Goal: Task Accomplishment & Management: Complete application form

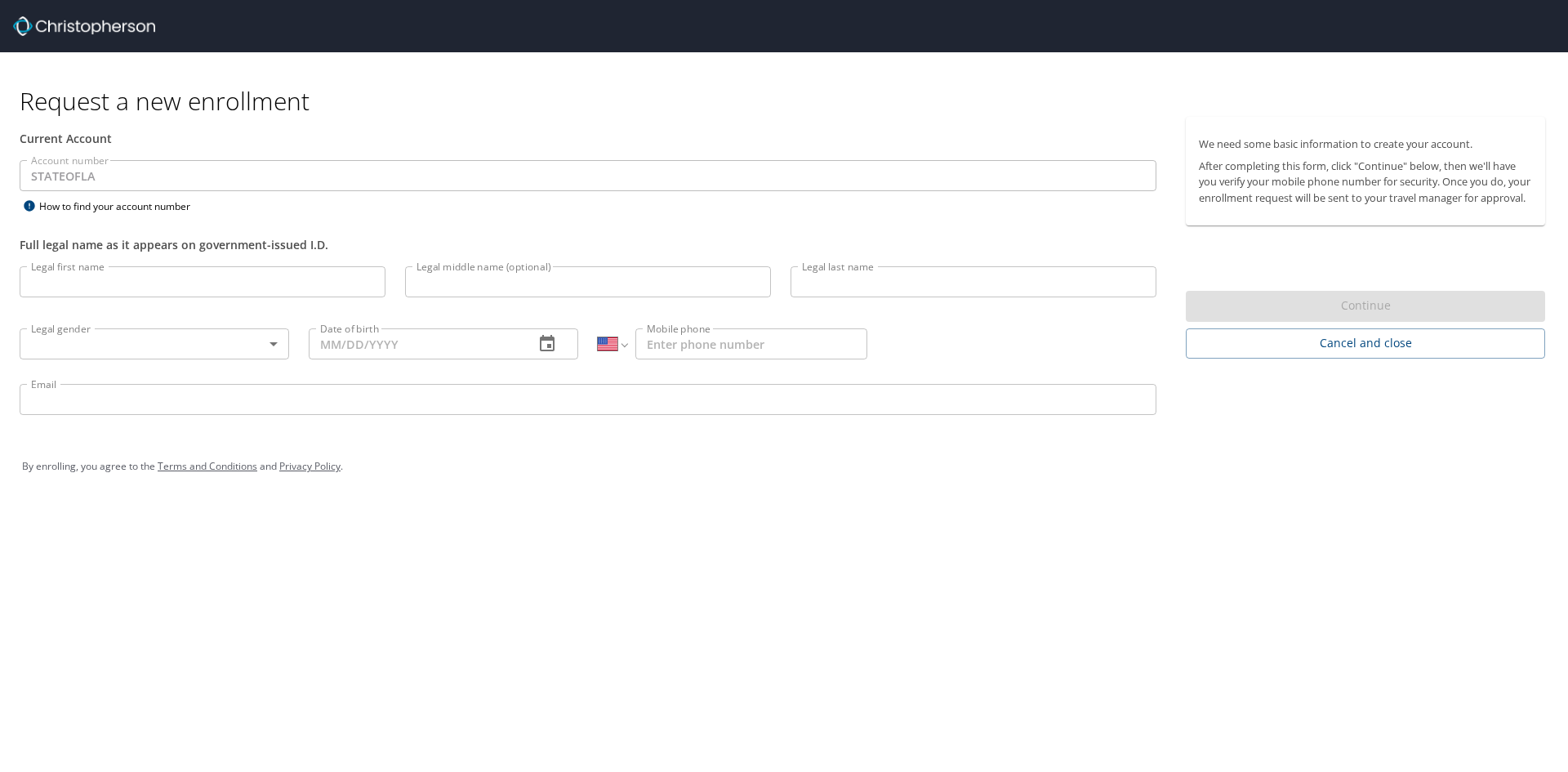
select select "US"
click at [91, 275] on input "Legal first name" at bounding box center [203, 281] width 366 height 31
type input "[PERSON_NAME]"
type input "Cook"
type input "[PHONE_NUMBER]"
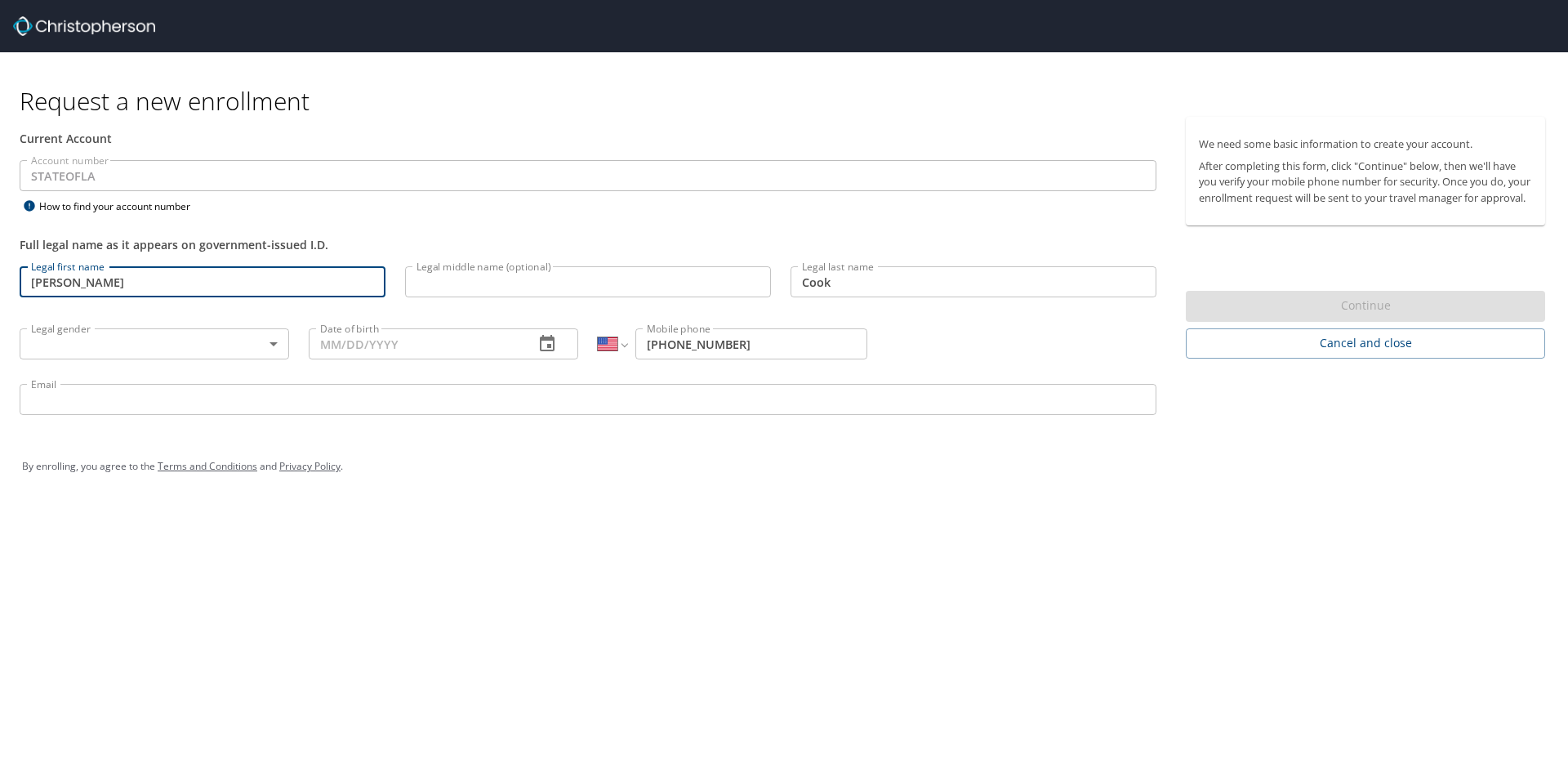
type input "[EMAIL_ADDRESS][DOMAIN_NAME]"
click at [572, 274] on input "Legal middle name (optional)" at bounding box center [588, 281] width 366 height 31
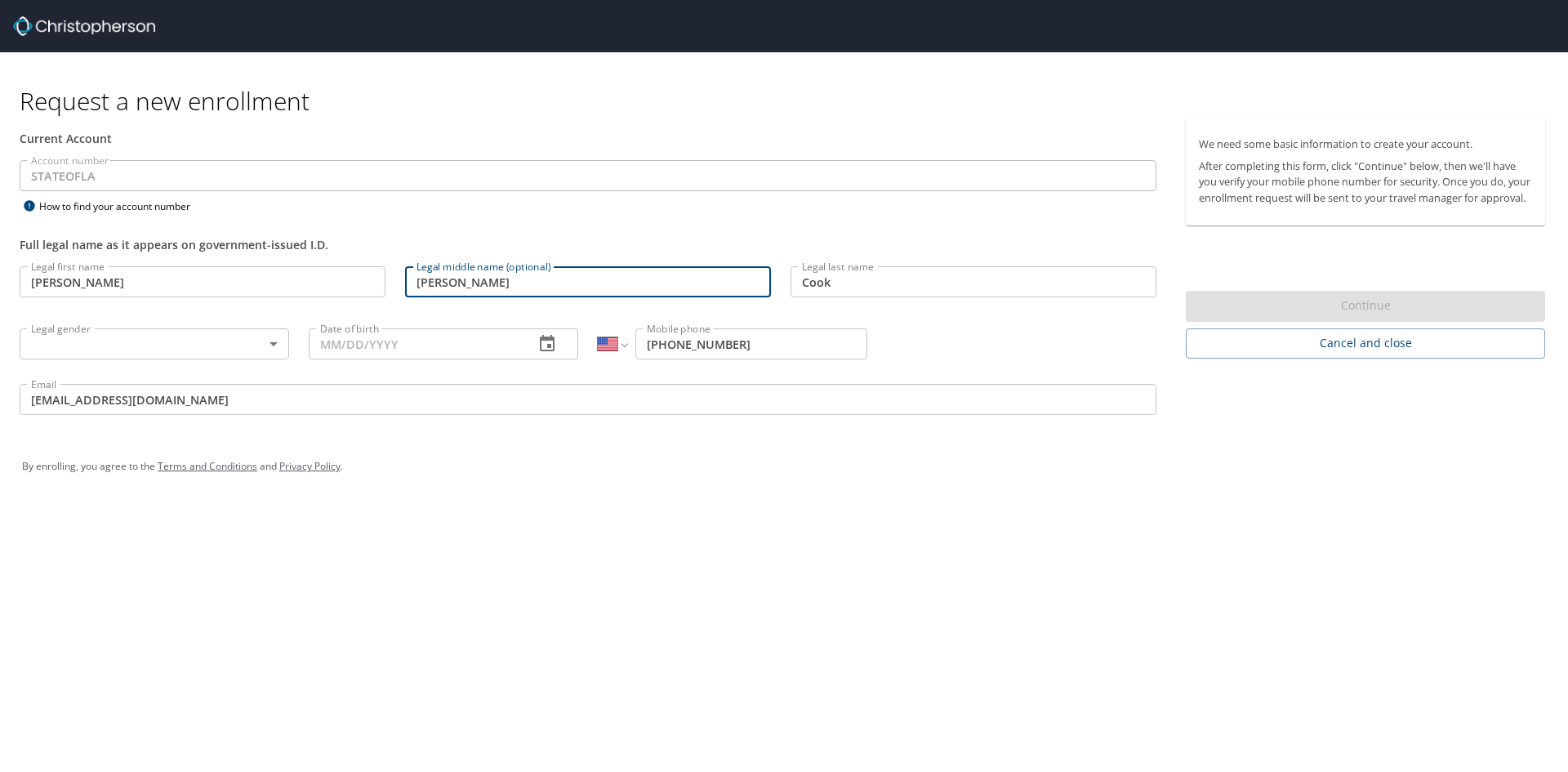
type input "[PERSON_NAME]"
click at [202, 364] on div "Legal gender ​ Legal gender" at bounding box center [154, 343] width 289 height 62
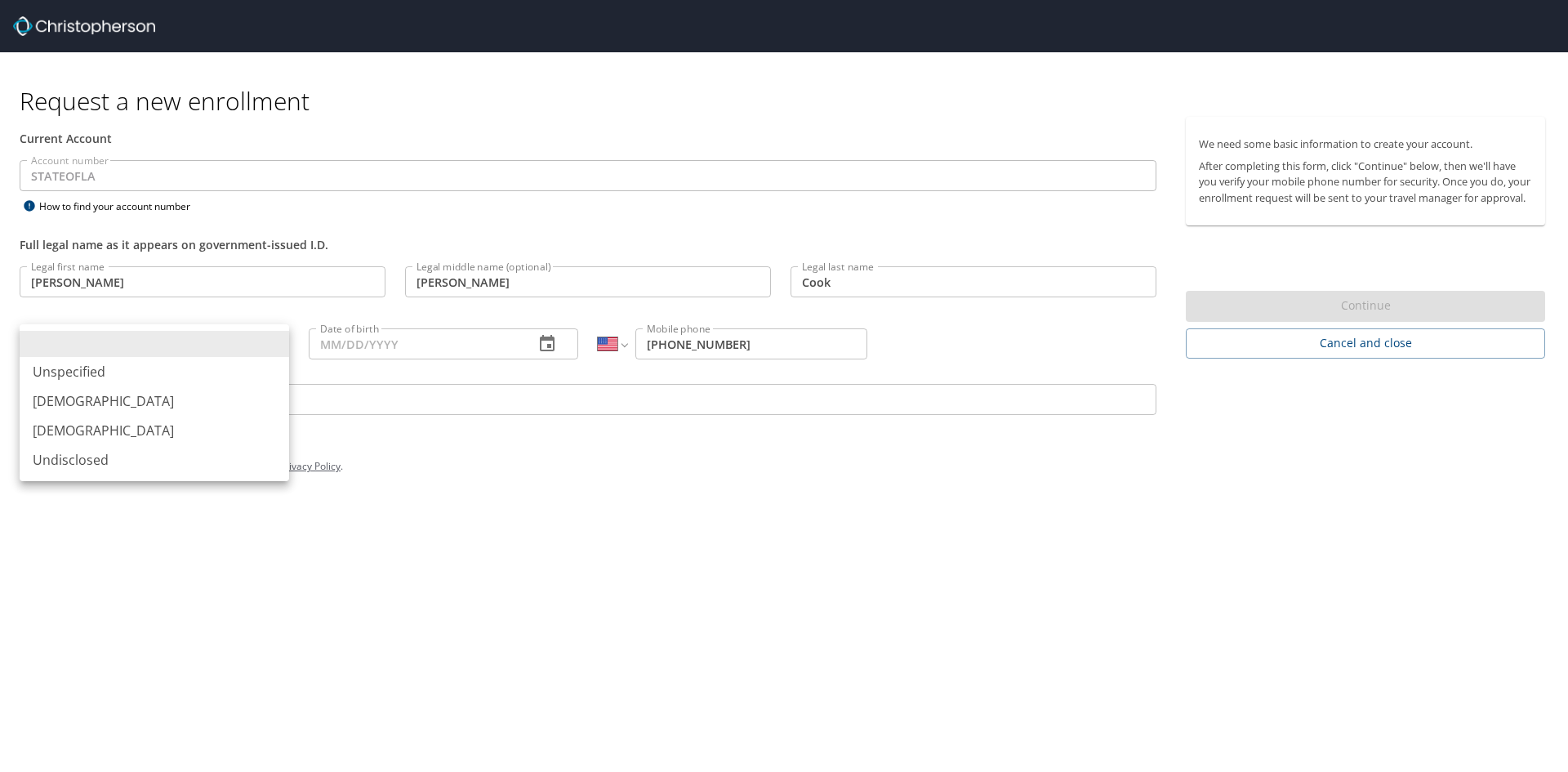
click at [195, 345] on body "Request a new enrollment Current Account Account number STATEOFLA Account numbe…" at bounding box center [784, 386] width 1568 height 772
click at [163, 430] on li "[DEMOGRAPHIC_DATA]" at bounding box center [154, 430] width 269 height 29
type input "[DEMOGRAPHIC_DATA]"
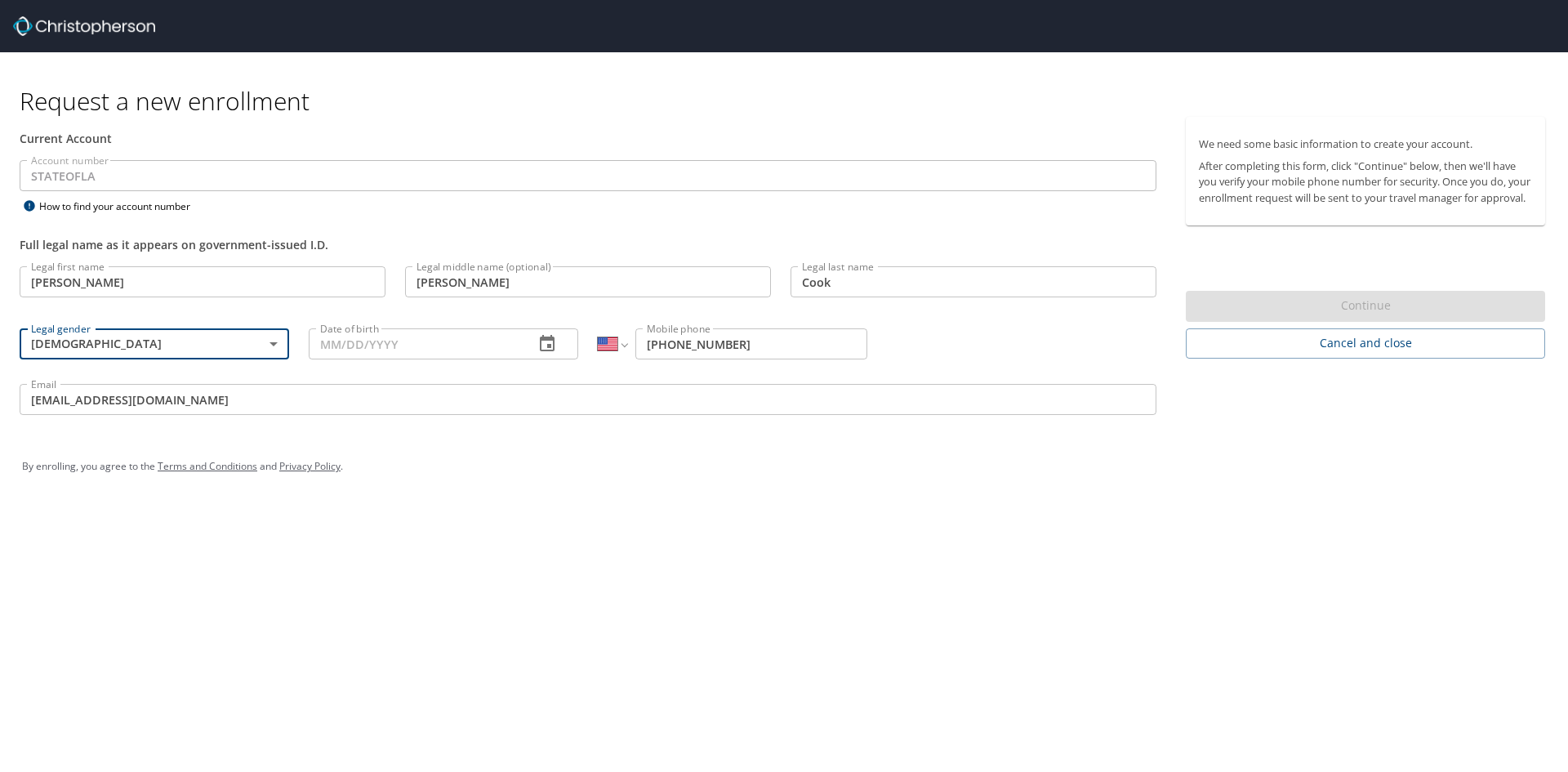
click at [332, 348] on input "Date of birth" at bounding box center [415, 343] width 212 height 31
type input "[DATE]"
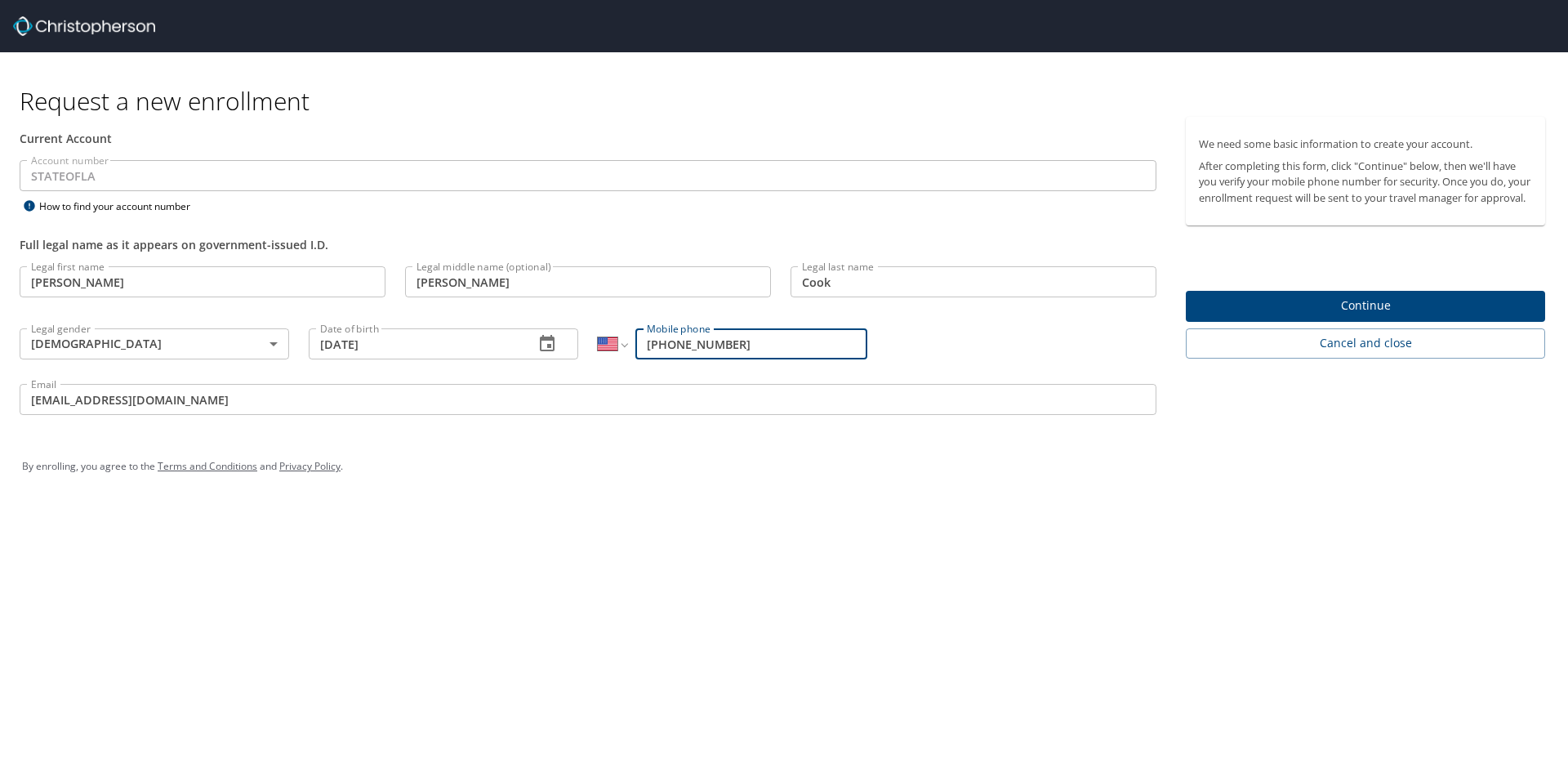
drag, startPoint x: 692, startPoint y: 344, endPoint x: 757, endPoint y: 339, distance: 64.7
click at [757, 339] on input "[PHONE_NUMBER]" at bounding box center [751, 343] width 232 height 31
type input "[PHONE_NUMBER]"
click at [762, 493] on div "By enrolling, you agree to the Terms and Conditions and Privacy Policy ." at bounding box center [784, 466] width 1548 height 73
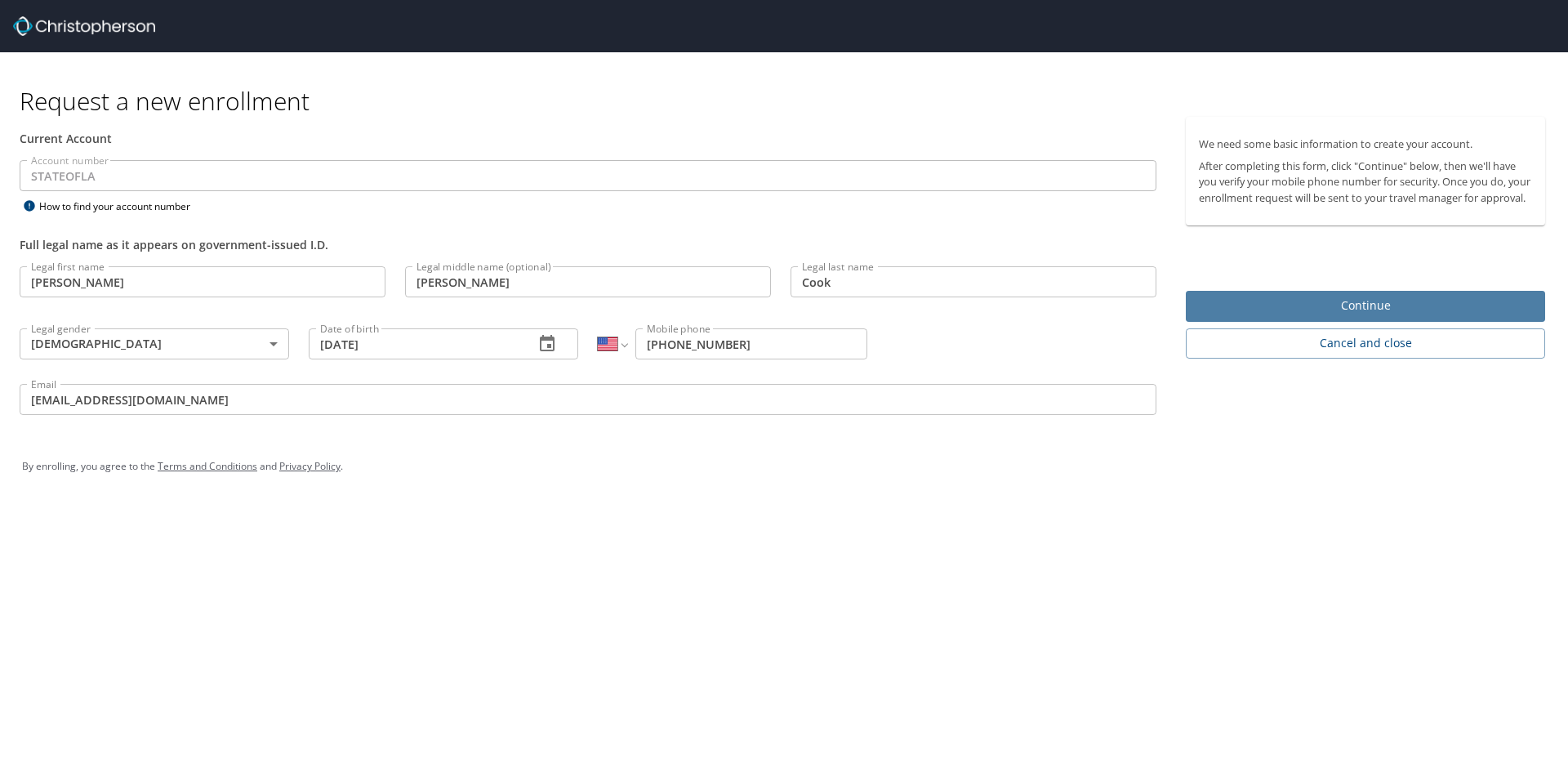
click at [1394, 316] on span "Continue" at bounding box center [1365, 306] width 333 height 20
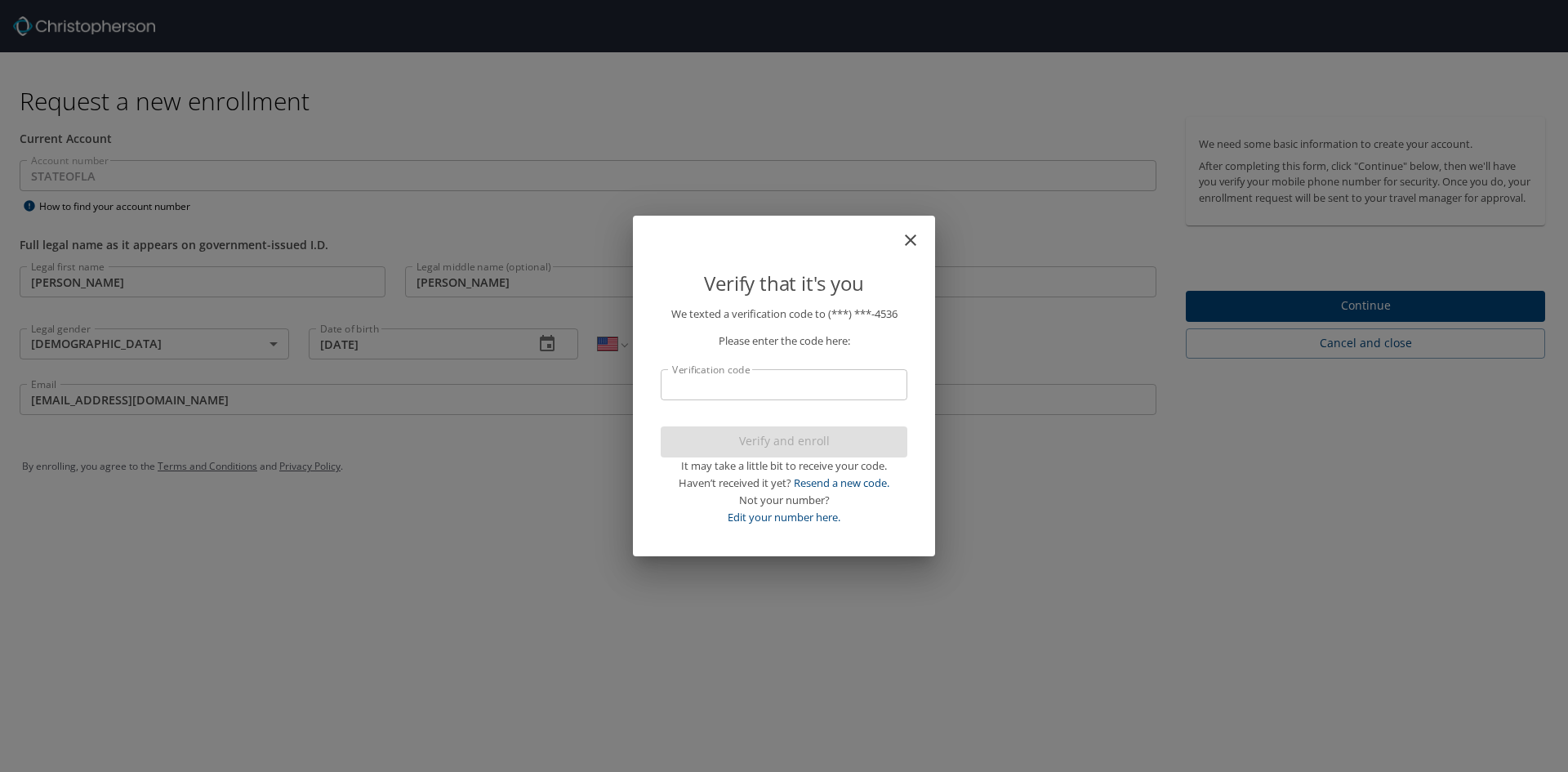
click at [817, 384] on input "Verification code" at bounding box center [784, 384] width 247 height 31
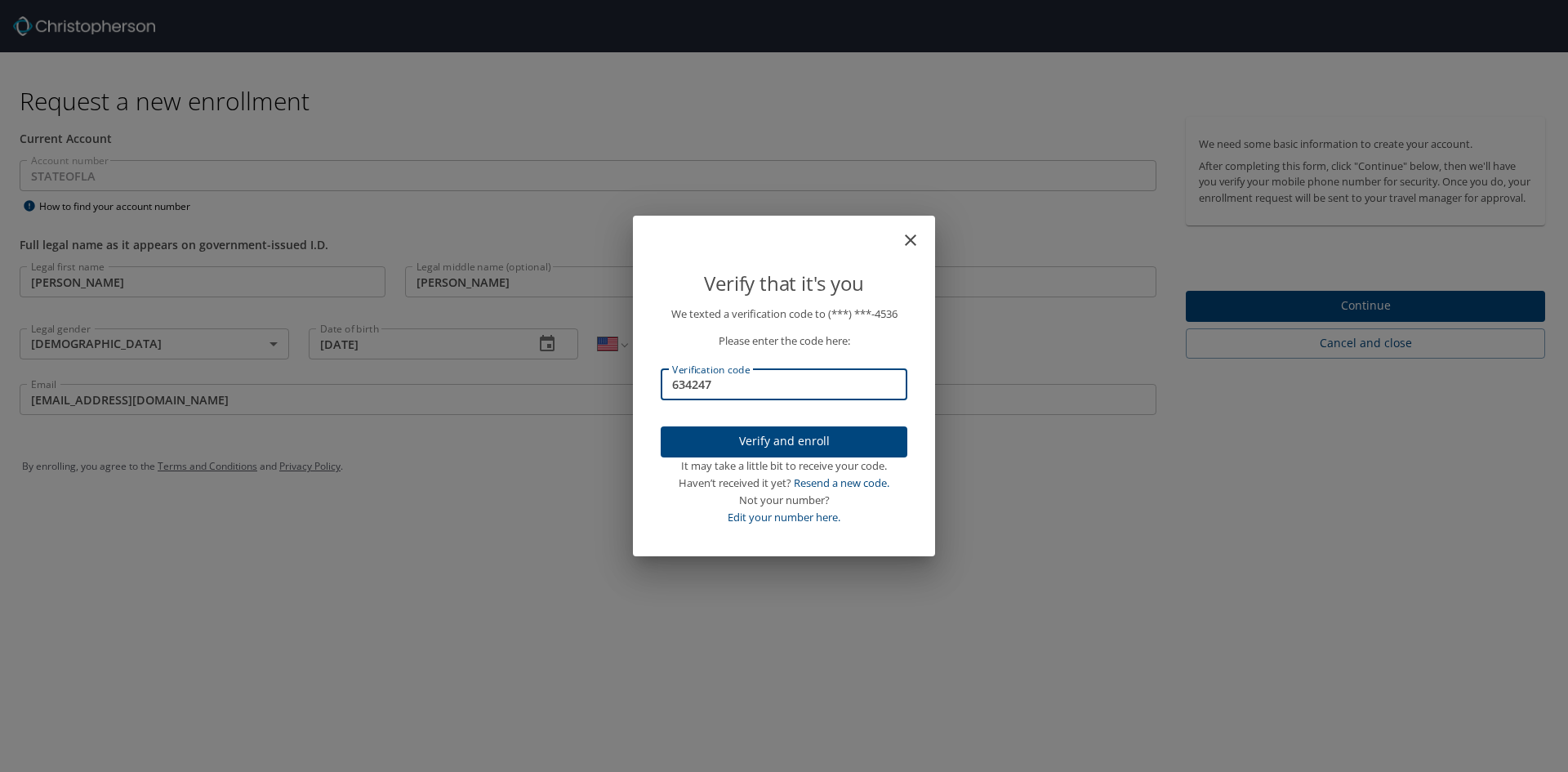
type input "634247"
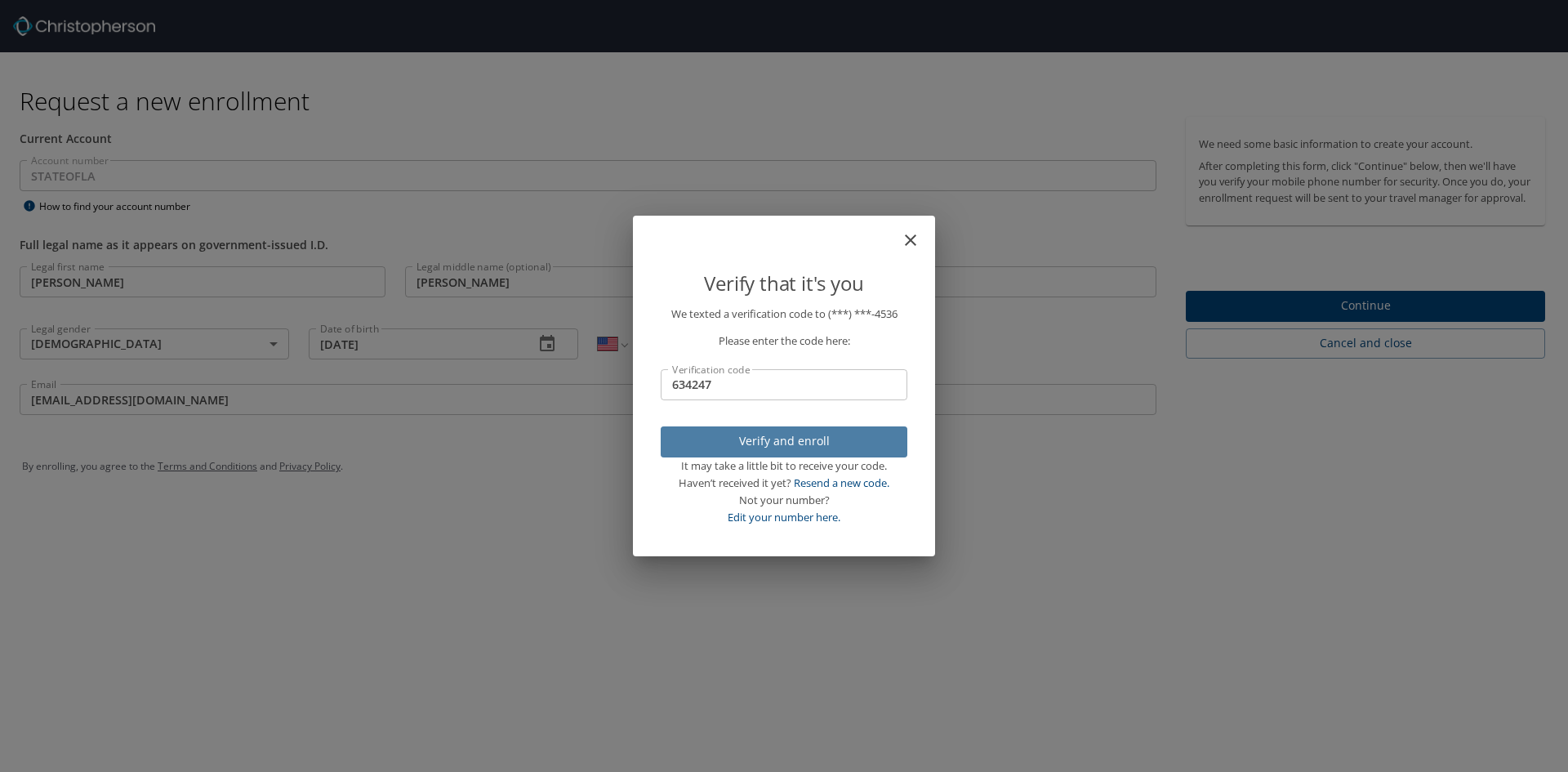
click at [812, 443] on span "Verify and enroll" at bounding box center [784, 441] width 220 height 20
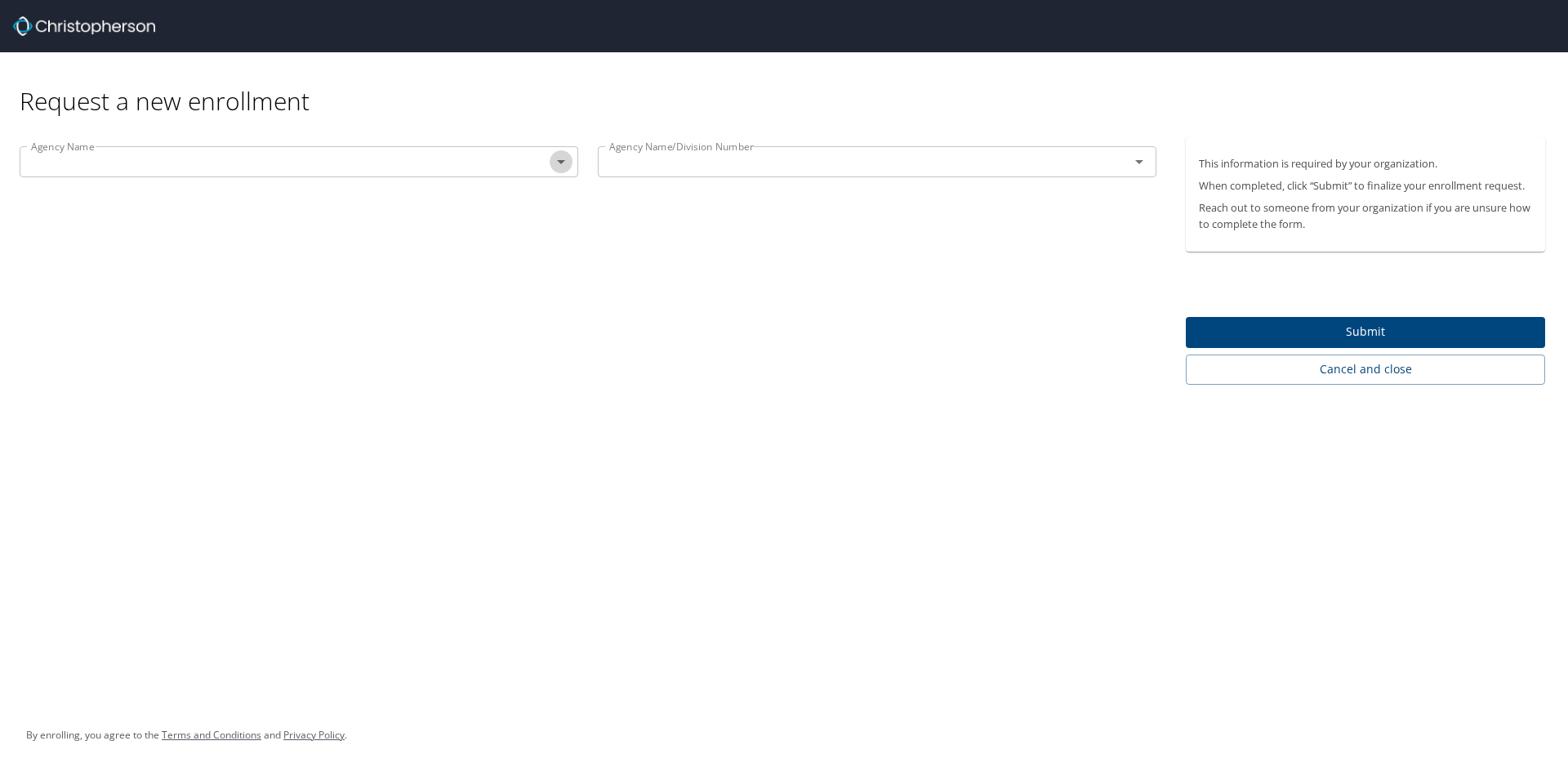
click at [566, 163] on icon "Open" at bounding box center [561, 162] width 20 height 20
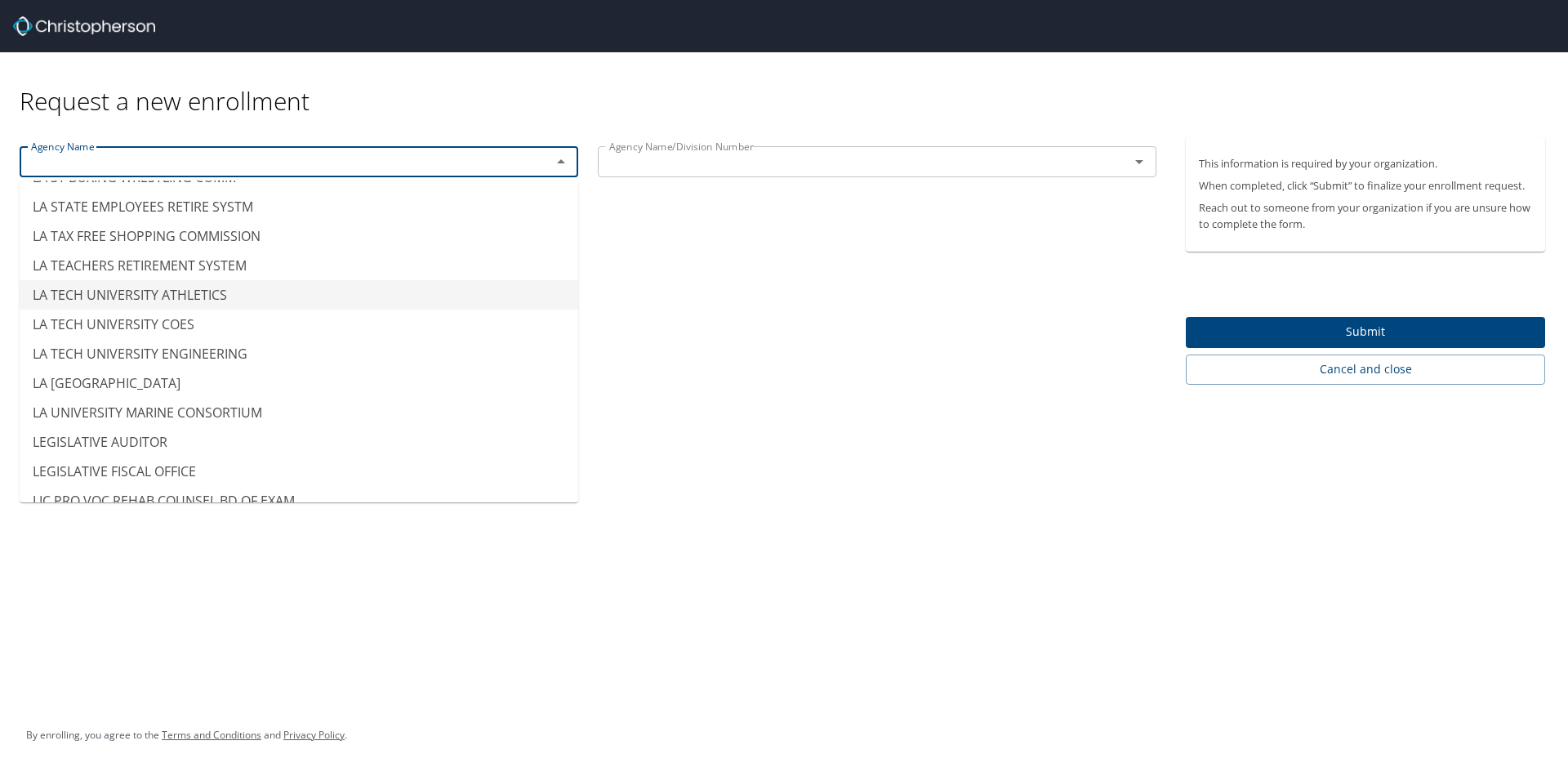
scroll to position [7349, 0]
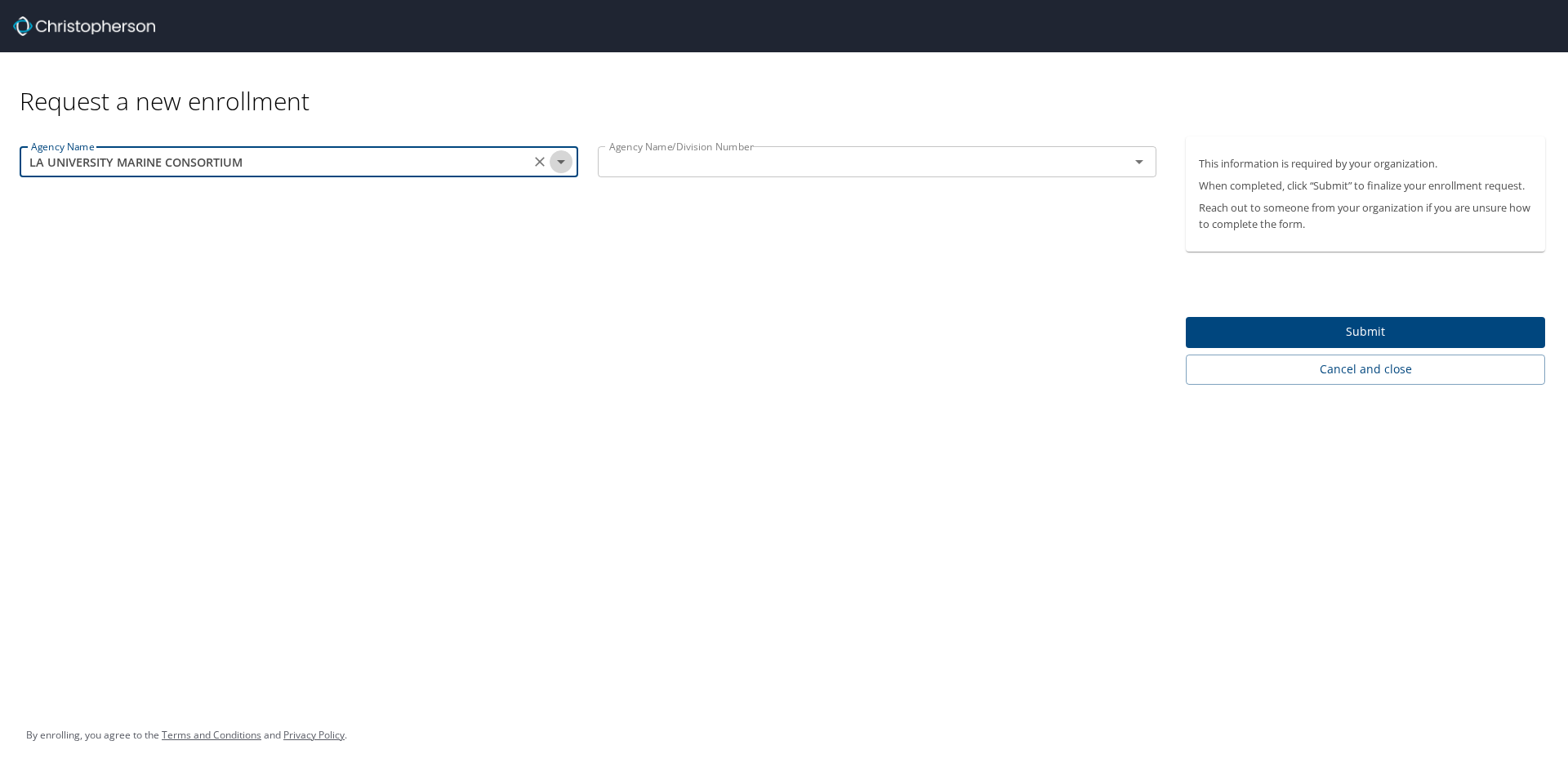
click at [557, 161] on icon "Open" at bounding box center [561, 162] width 20 height 20
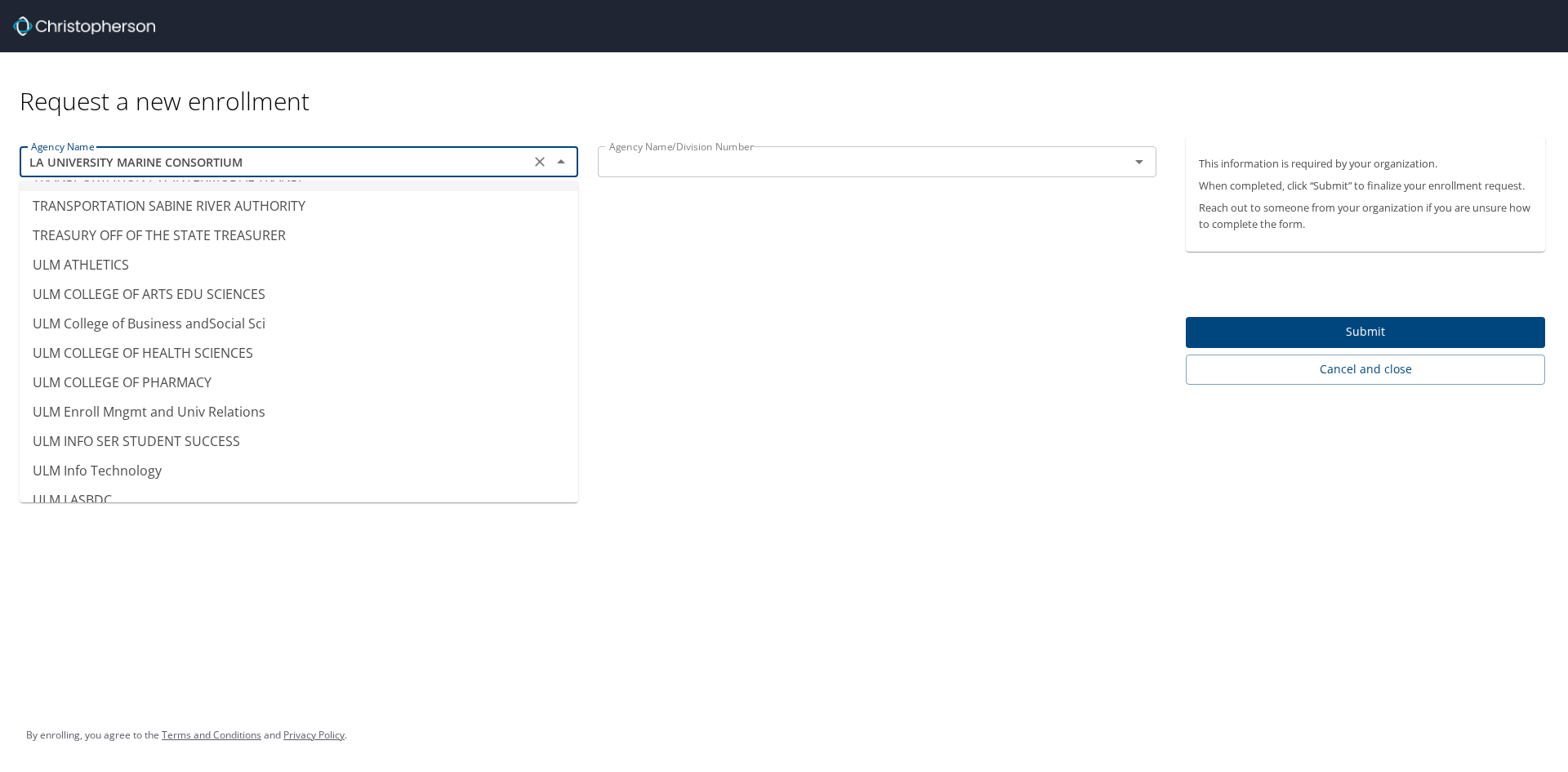
scroll to position [15511, 0]
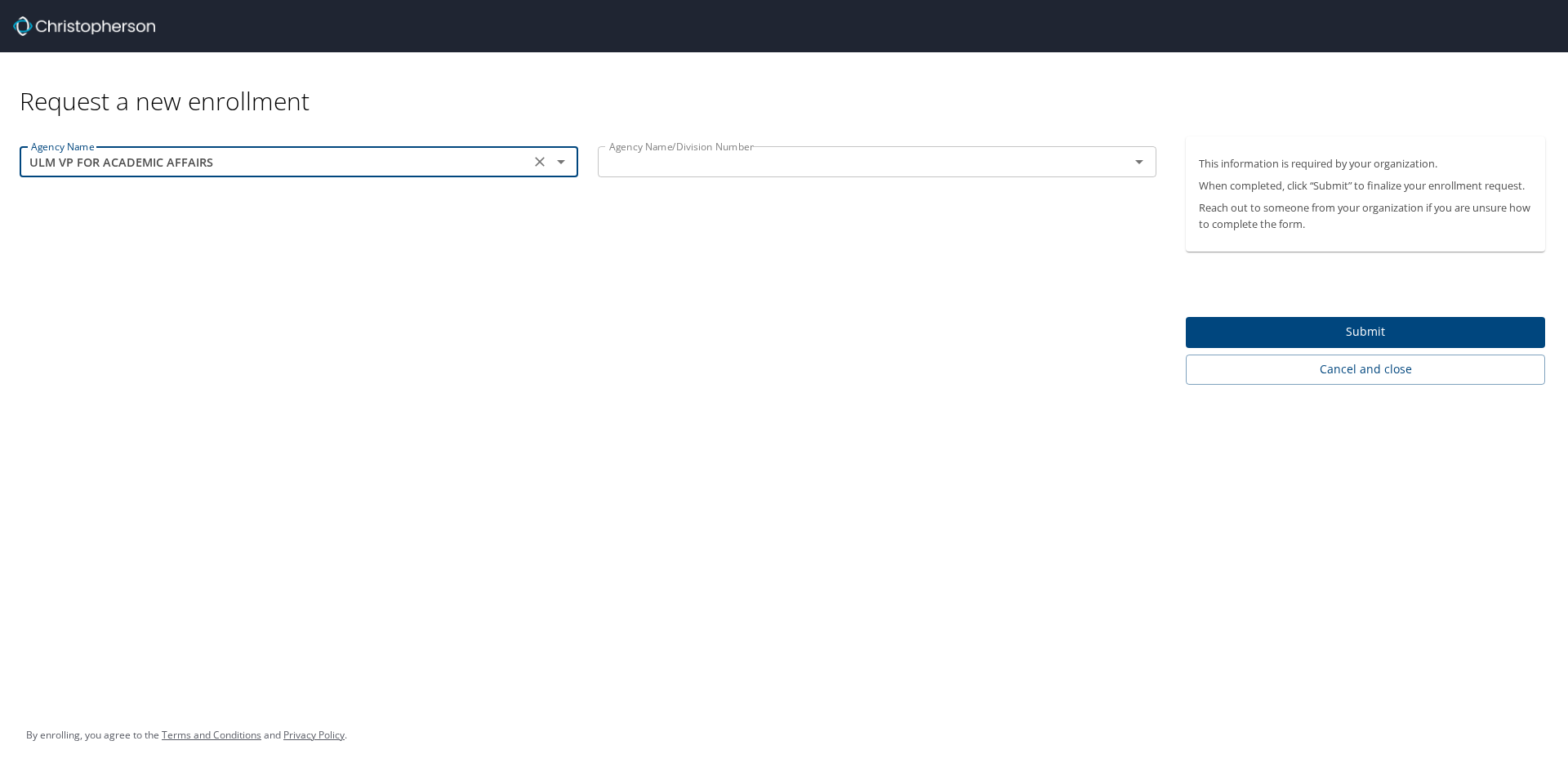
click at [555, 156] on icon "Open" at bounding box center [561, 162] width 20 height 20
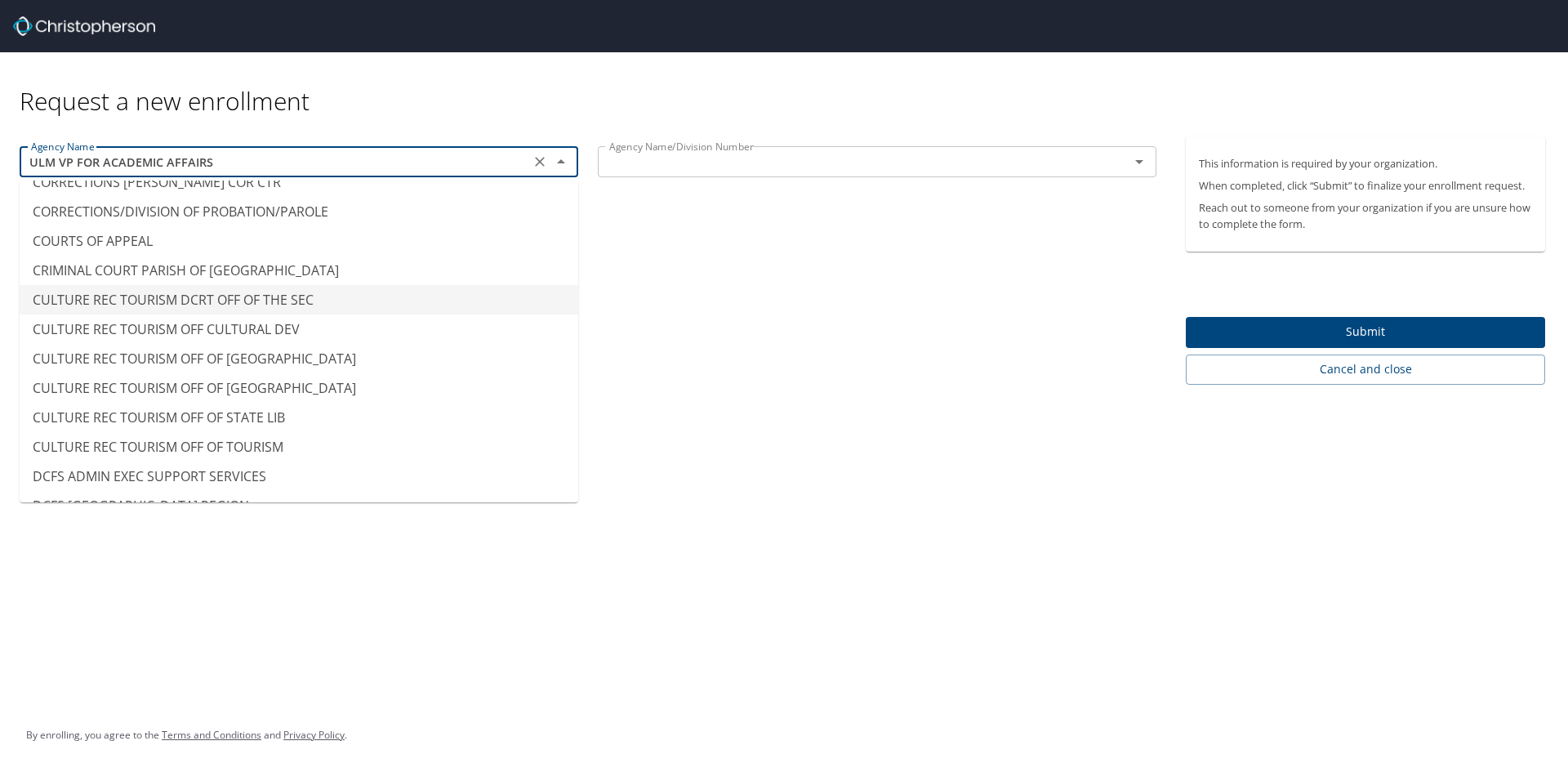
scroll to position [1891, 0]
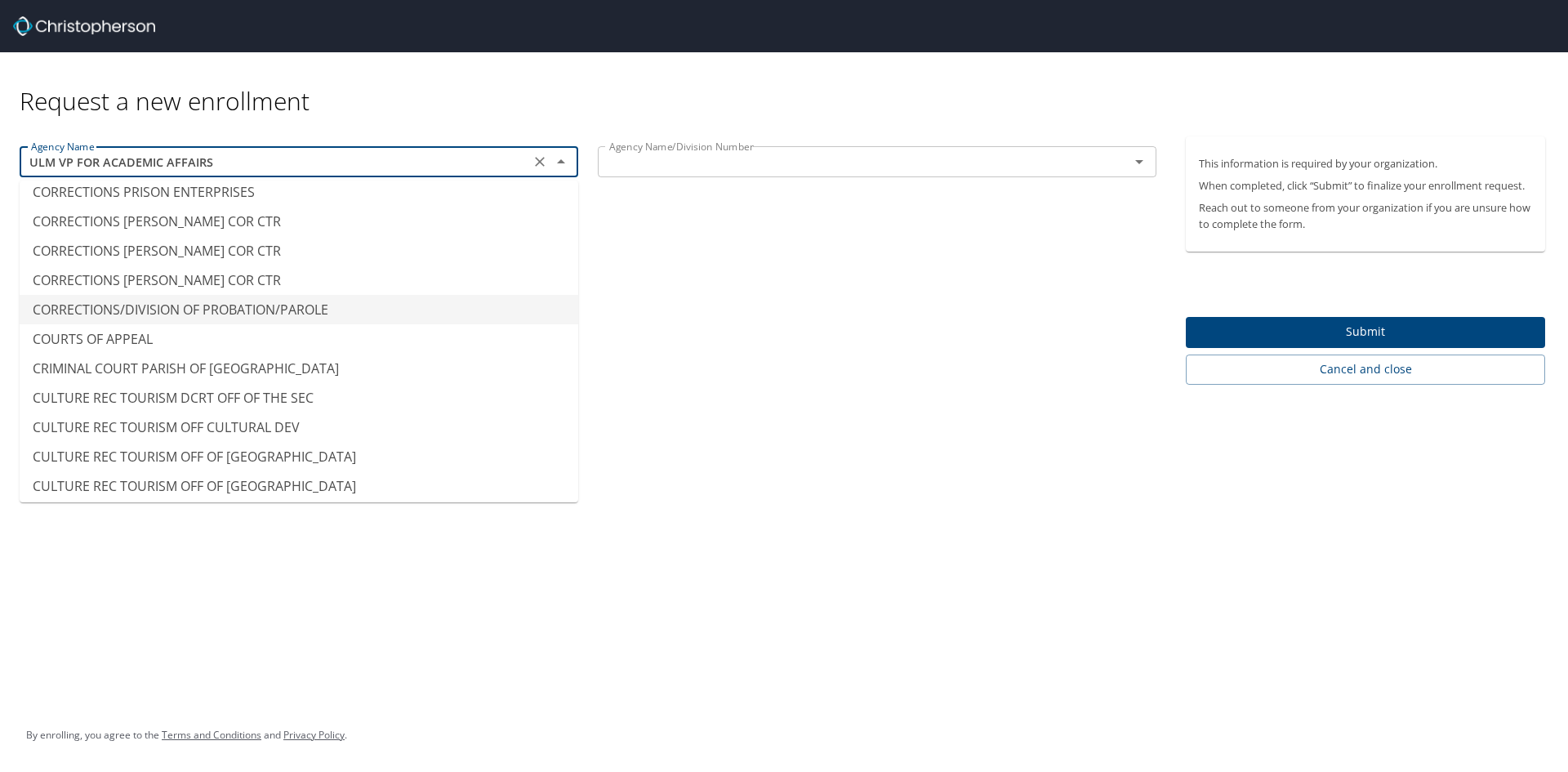
click at [252, 311] on li "CORRECTIONS/DIVISION OF PROBATION/PAROLE" at bounding box center [299, 309] width 559 height 29
type input "CORRECTIONS/DIVISION OF PROBATION/PAROLE"
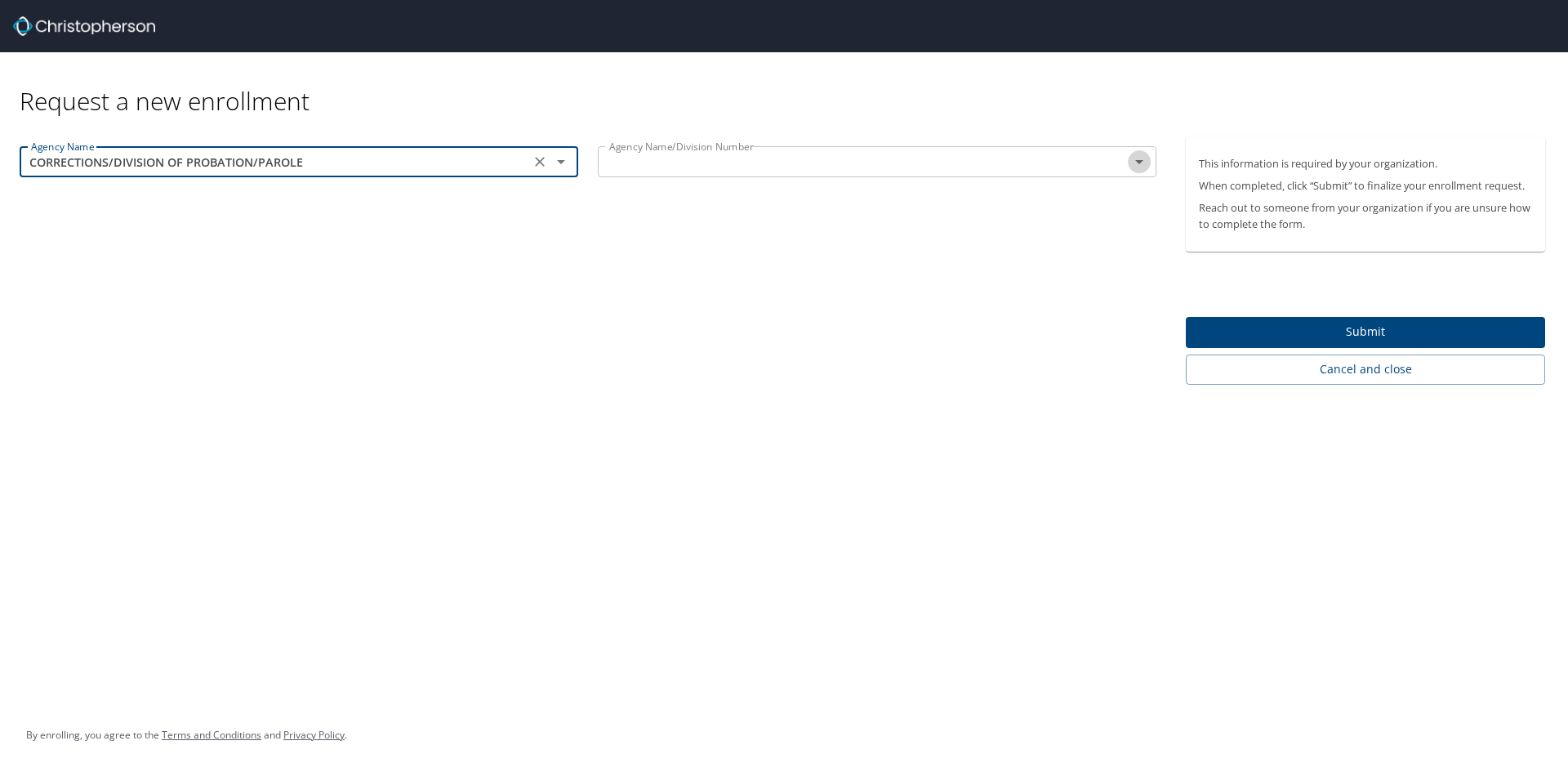
click at [1141, 164] on icon "Open" at bounding box center [1139, 162] width 20 height 20
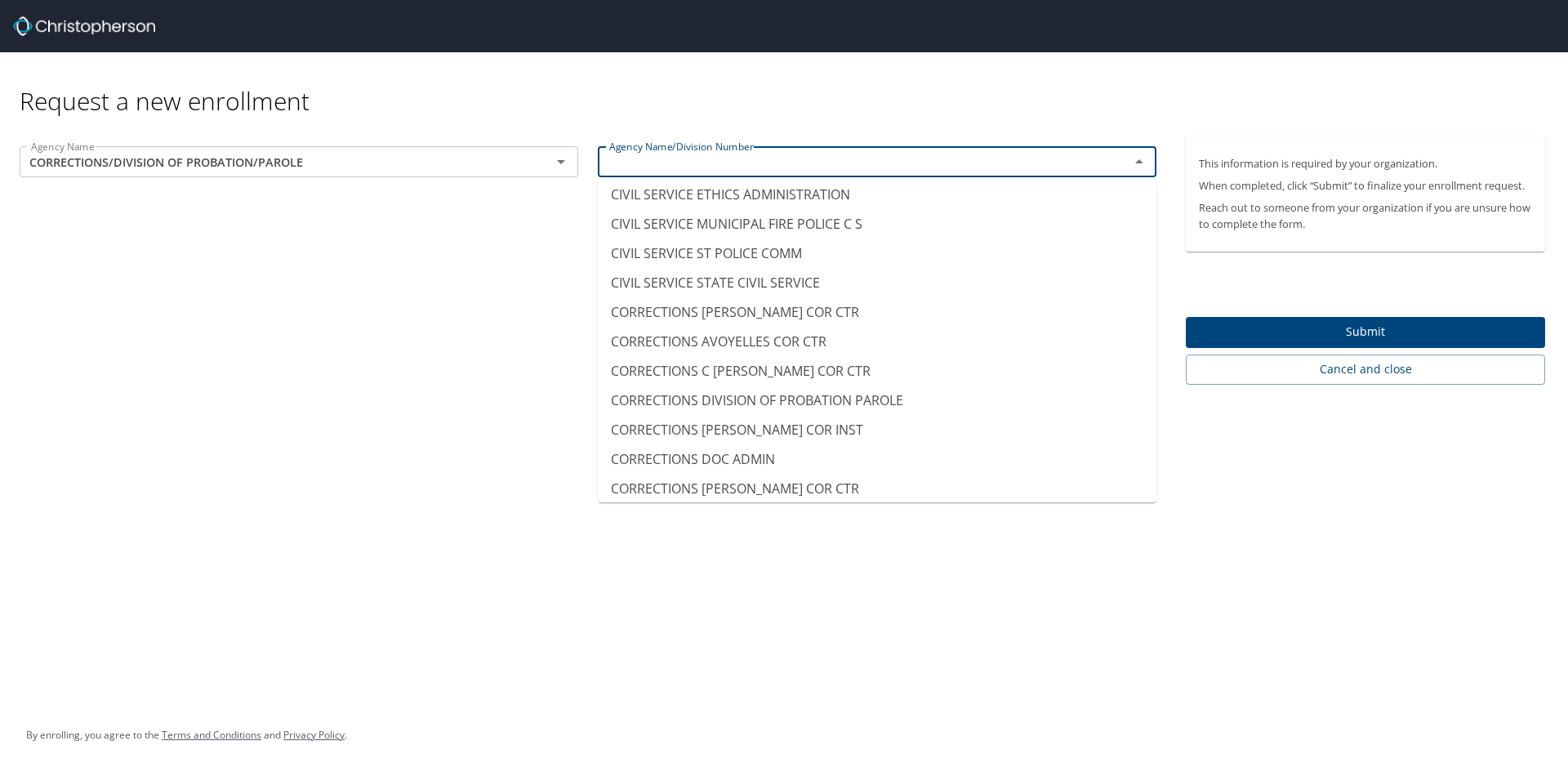
scroll to position [1470, 0]
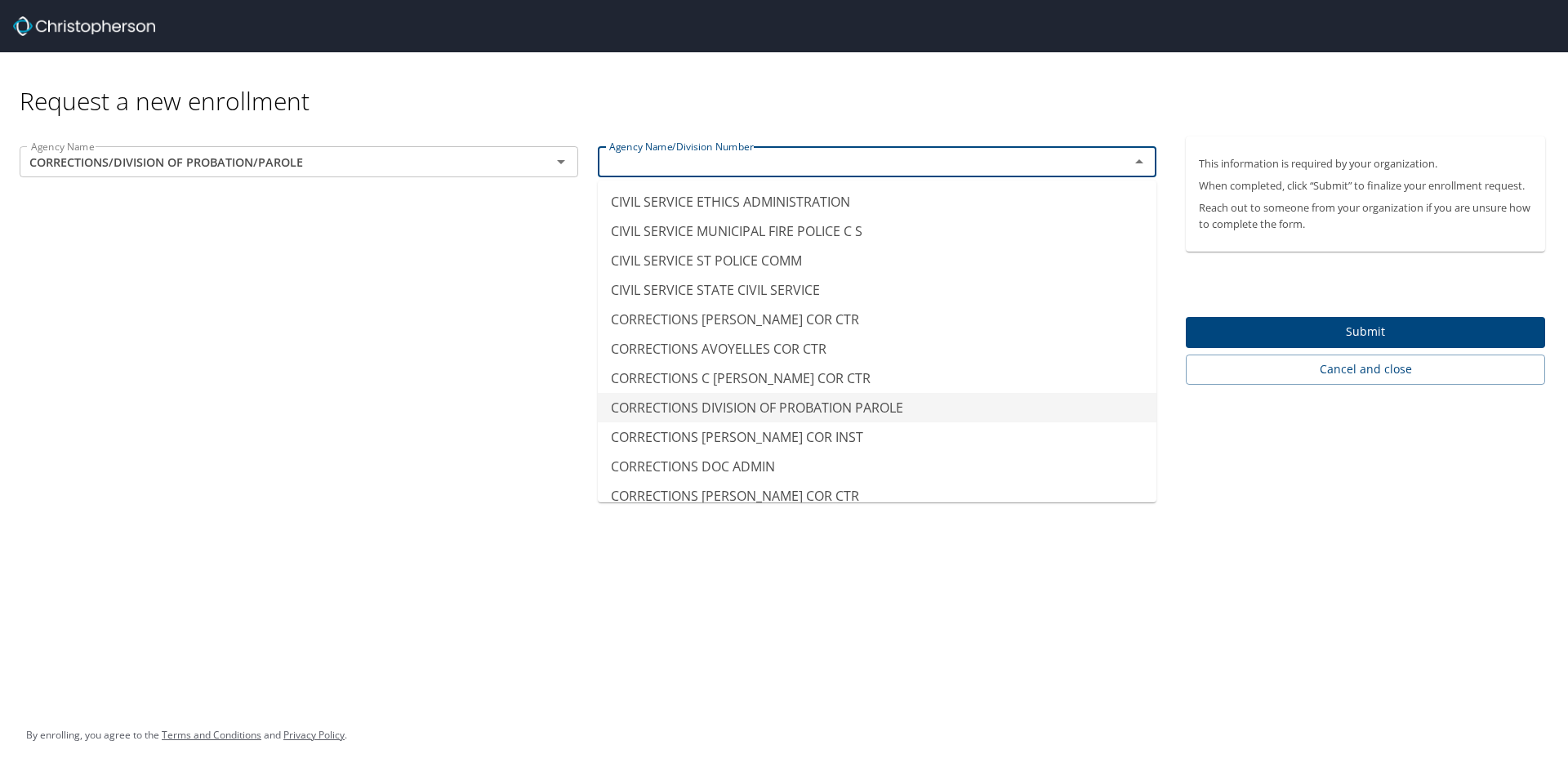
click at [866, 403] on li "CORRECTIONS DIVISION OF PROBATION PAROLE" at bounding box center [877, 407] width 559 height 29
type input "CORRECTIONS DIVISION OF PROBATION PAROLE"
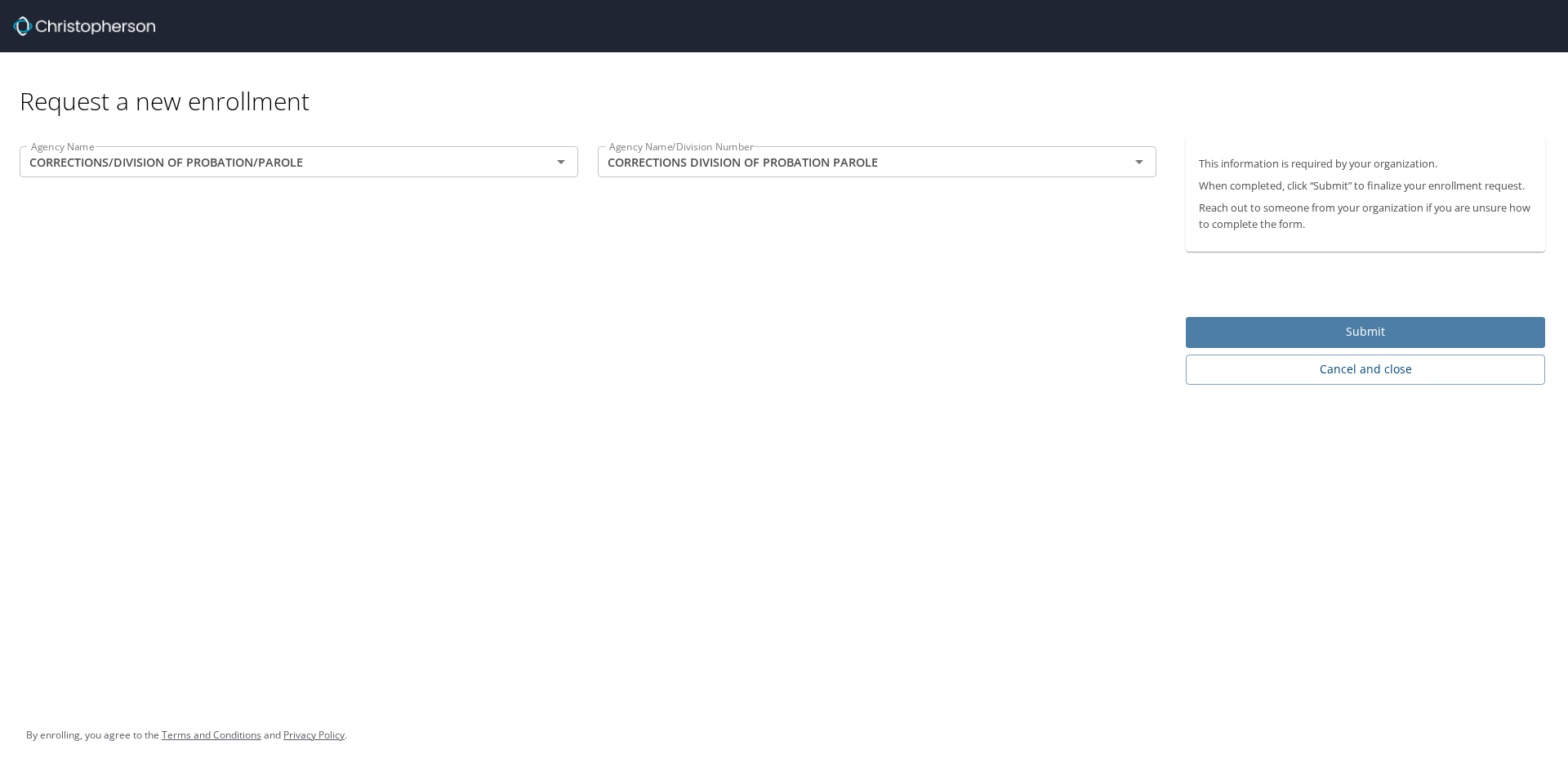
click at [1315, 335] on span "Submit" at bounding box center [1365, 332] width 333 height 20
